Goal: Task Accomplishment & Management: Manage account settings

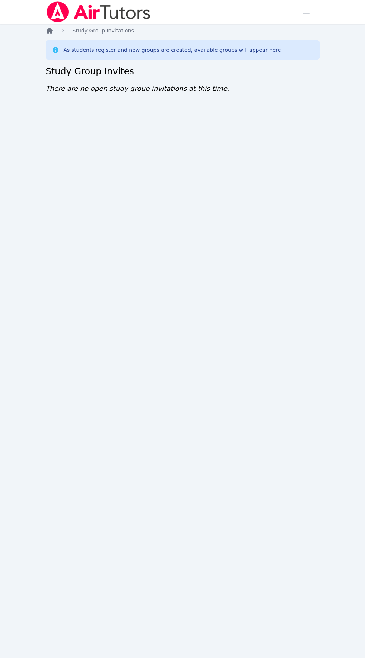
click at [49, 33] on icon "Breadcrumb" at bounding box center [49, 30] width 7 height 7
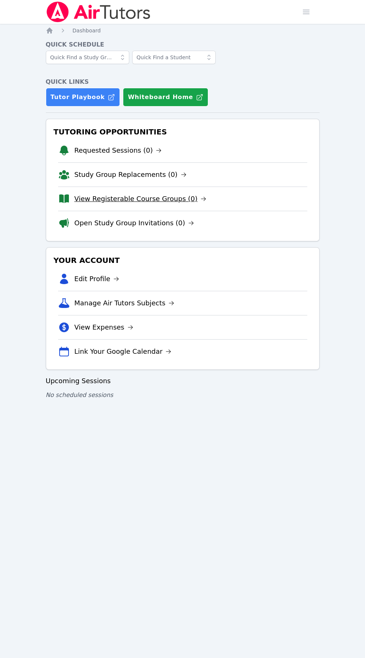
click at [80, 201] on link "View Registerable Course Groups (0)" at bounding box center [140, 199] width 132 height 10
click at [172, 202] on link "View Registerable Course Groups (0)" at bounding box center [140, 199] width 132 height 10
